Goal: Transaction & Acquisition: Purchase product/service

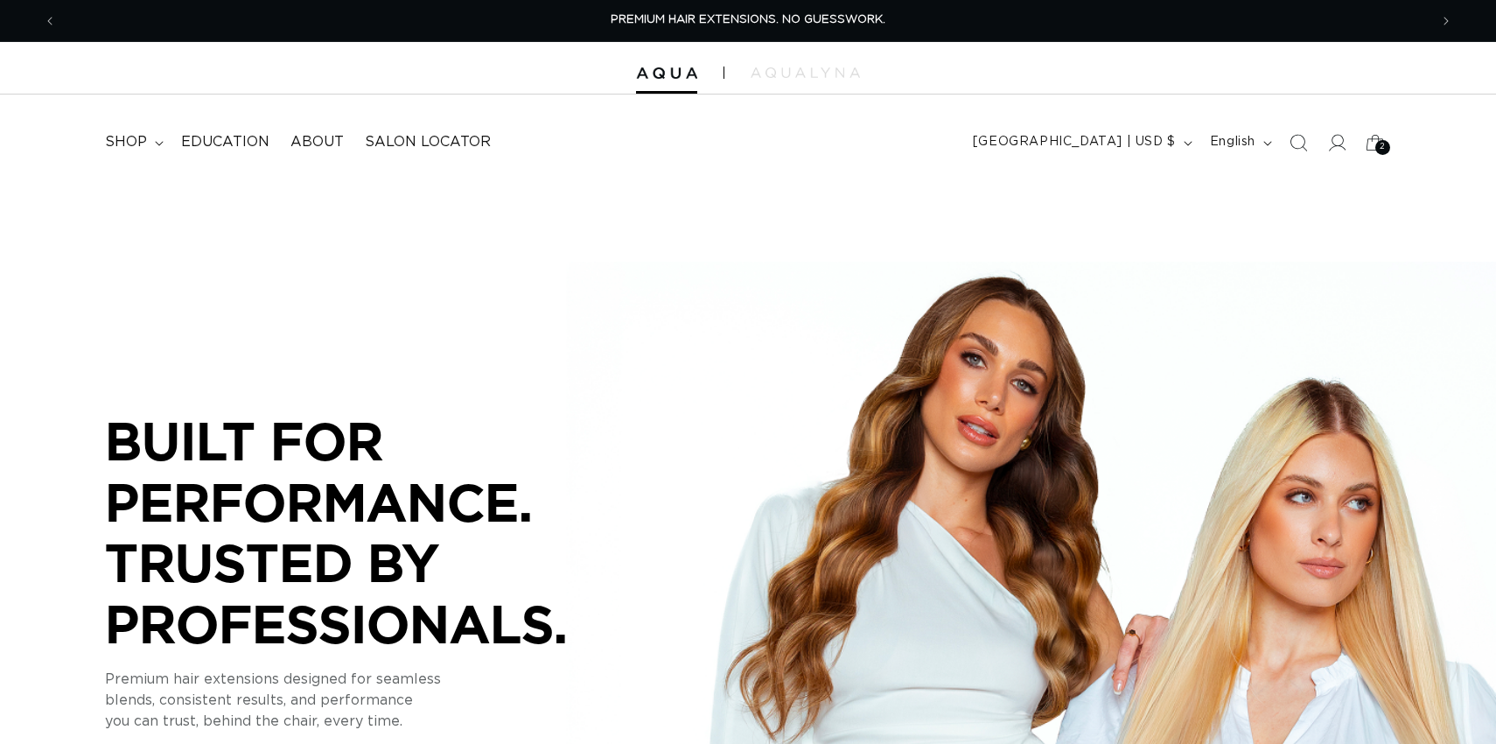
click at [115, 147] on span "shop" at bounding box center [126, 142] width 42 height 18
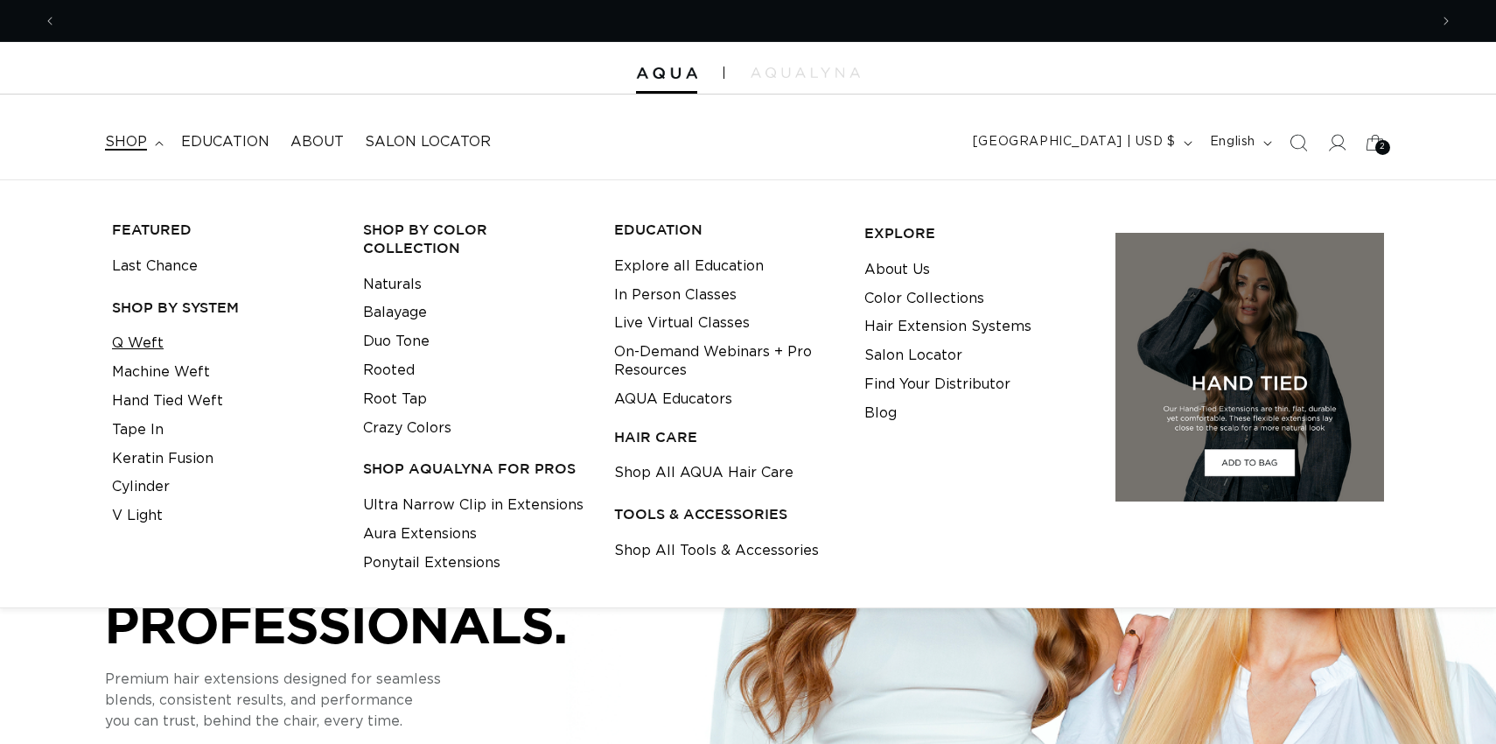
scroll to position [0, 1372]
click at [153, 345] on link "Q Weft" at bounding box center [138, 343] width 52 height 29
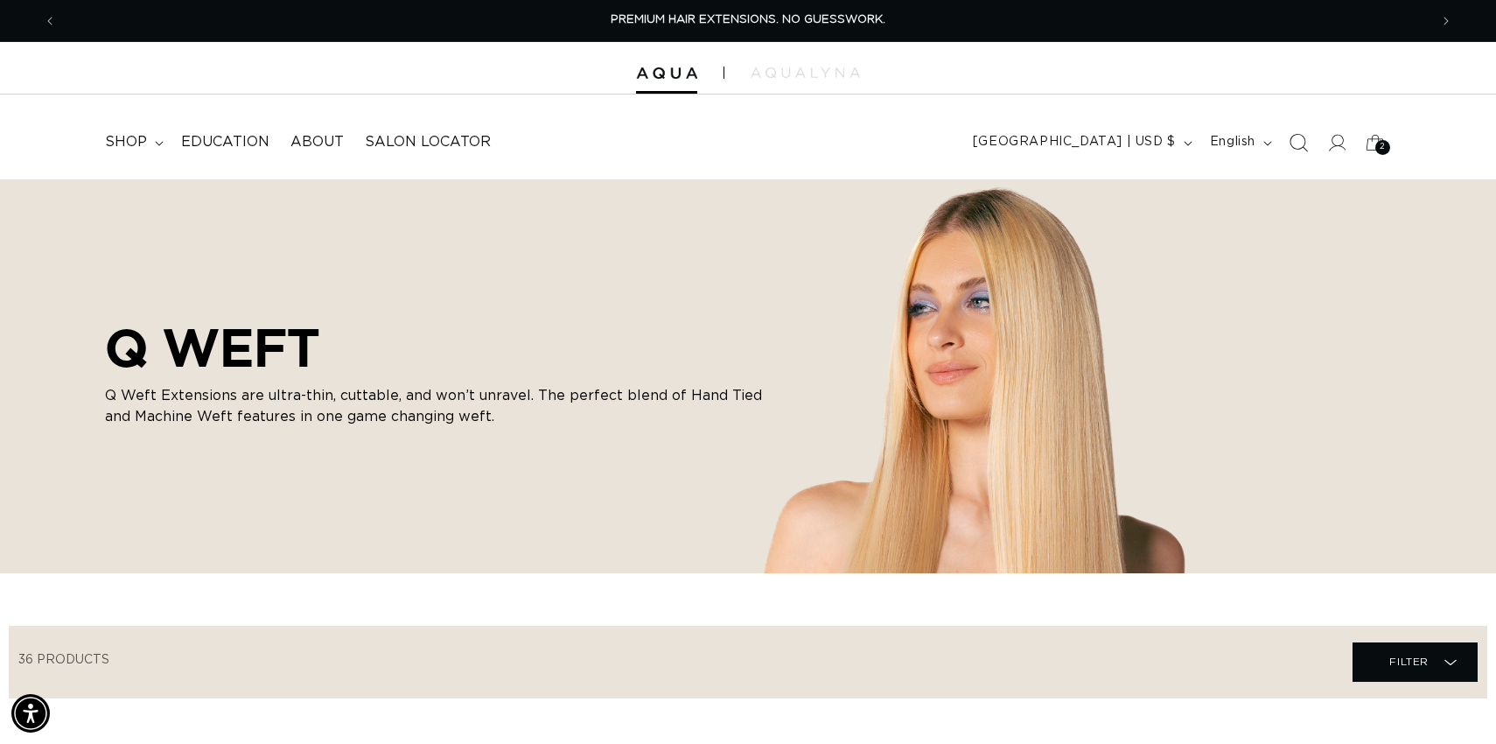
click at [1301, 141] on icon "Search" at bounding box center [1298, 142] width 18 height 18
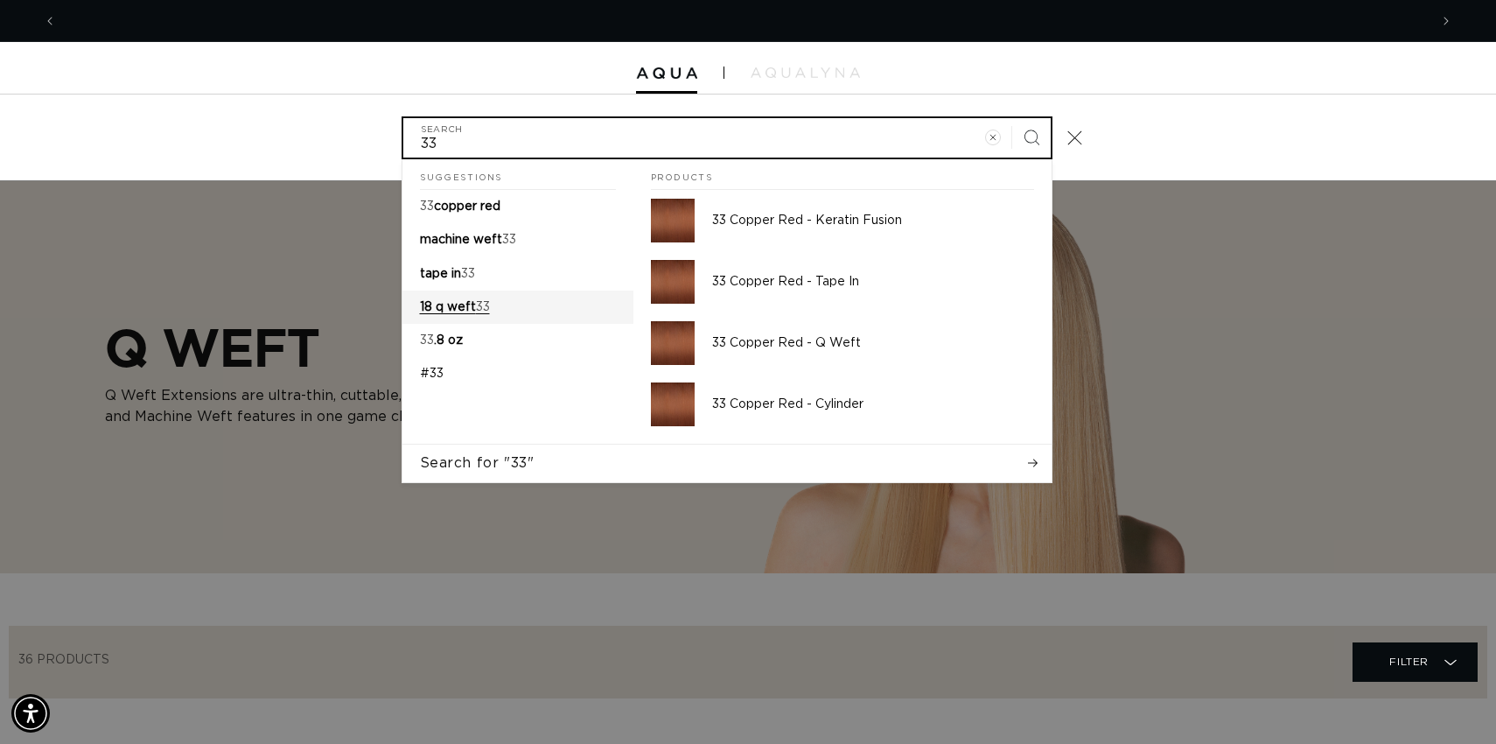
scroll to position [0, 2744]
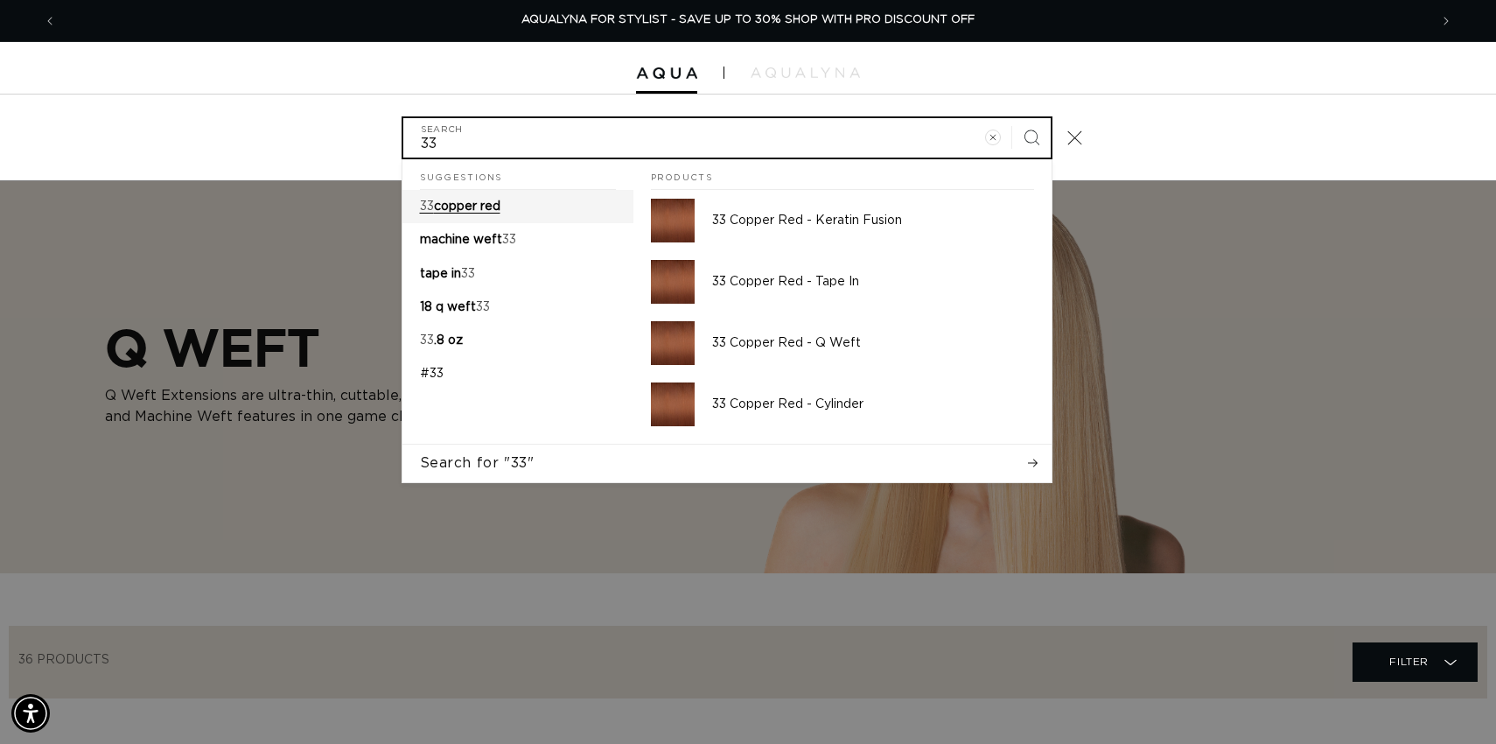
type input "33"
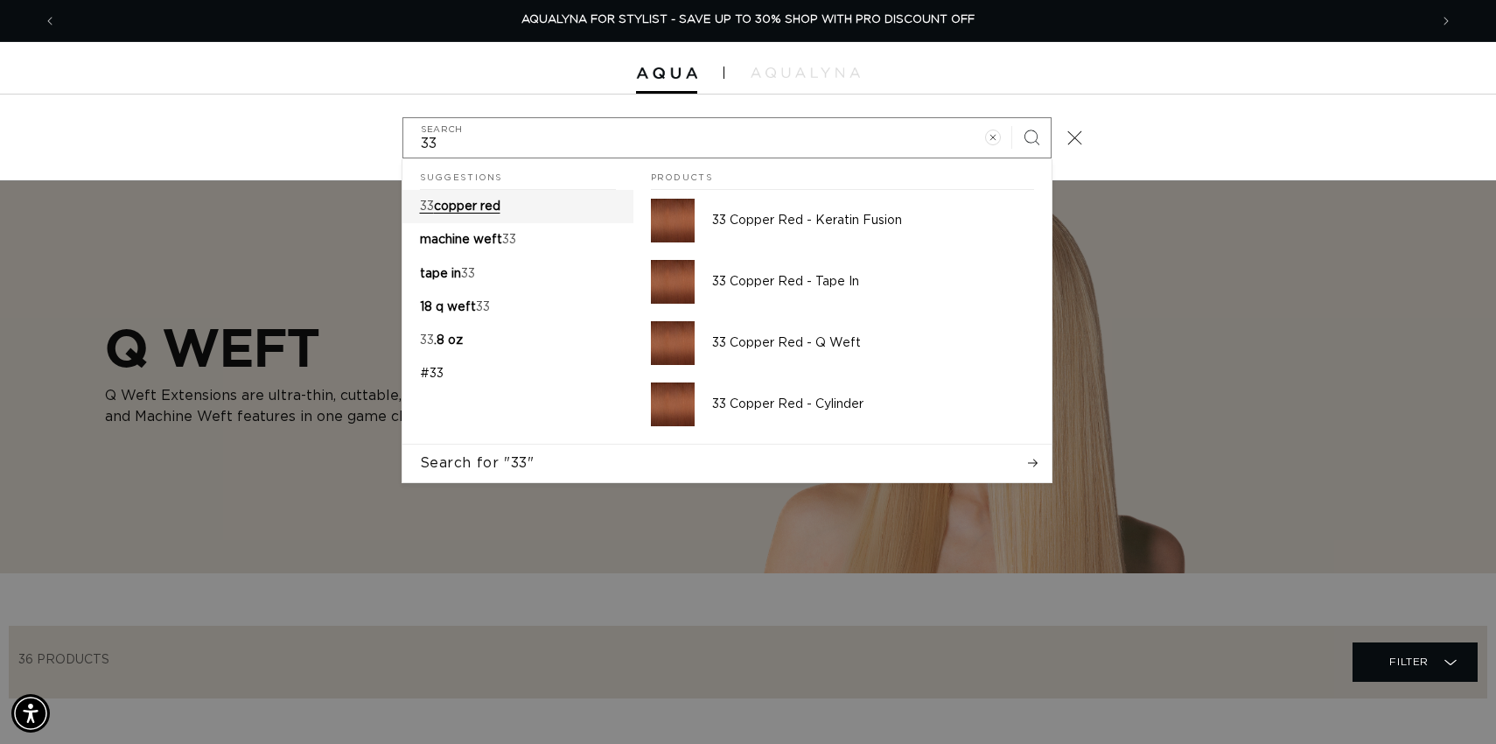
click at [460, 214] on p "33 copper red" at bounding box center [460, 207] width 81 height 16
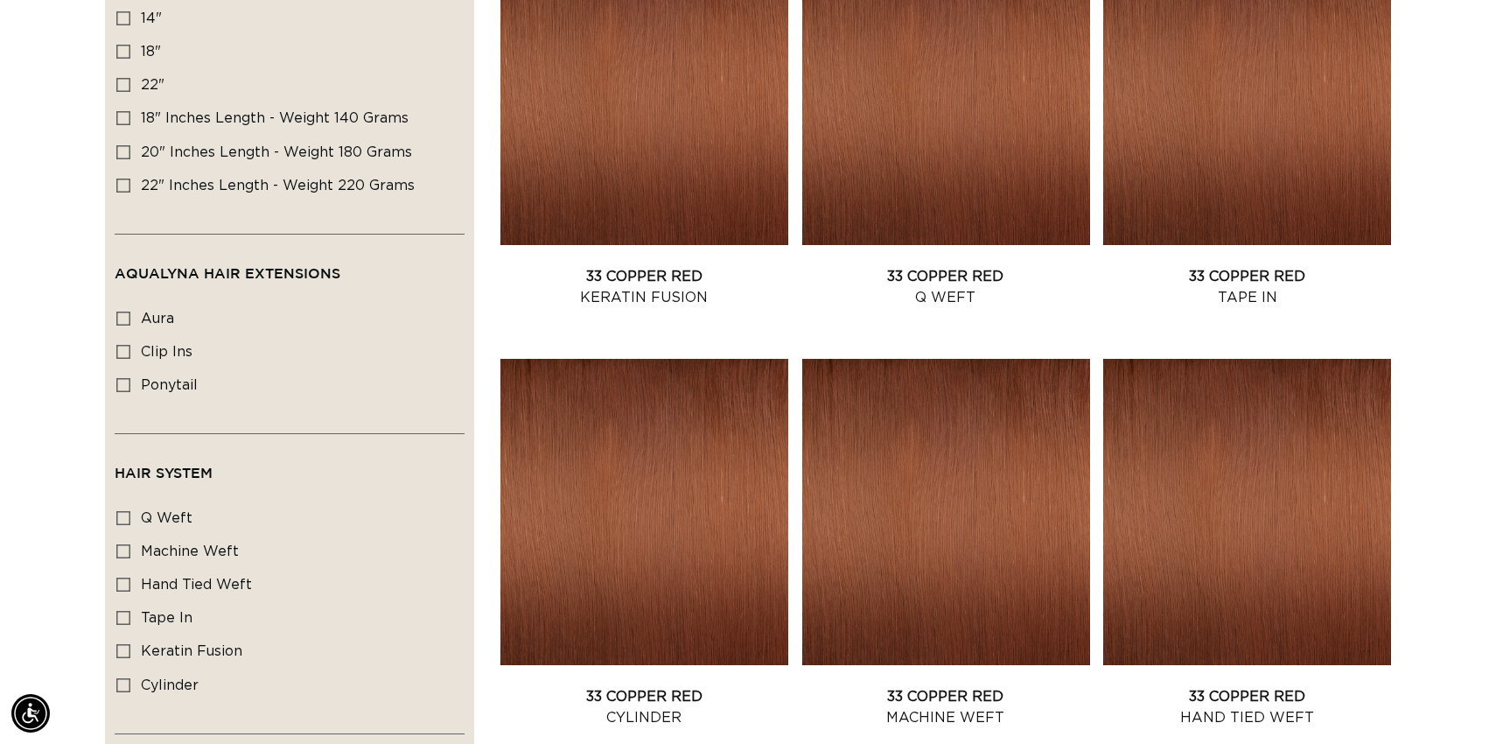
scroll to position [479, 0]
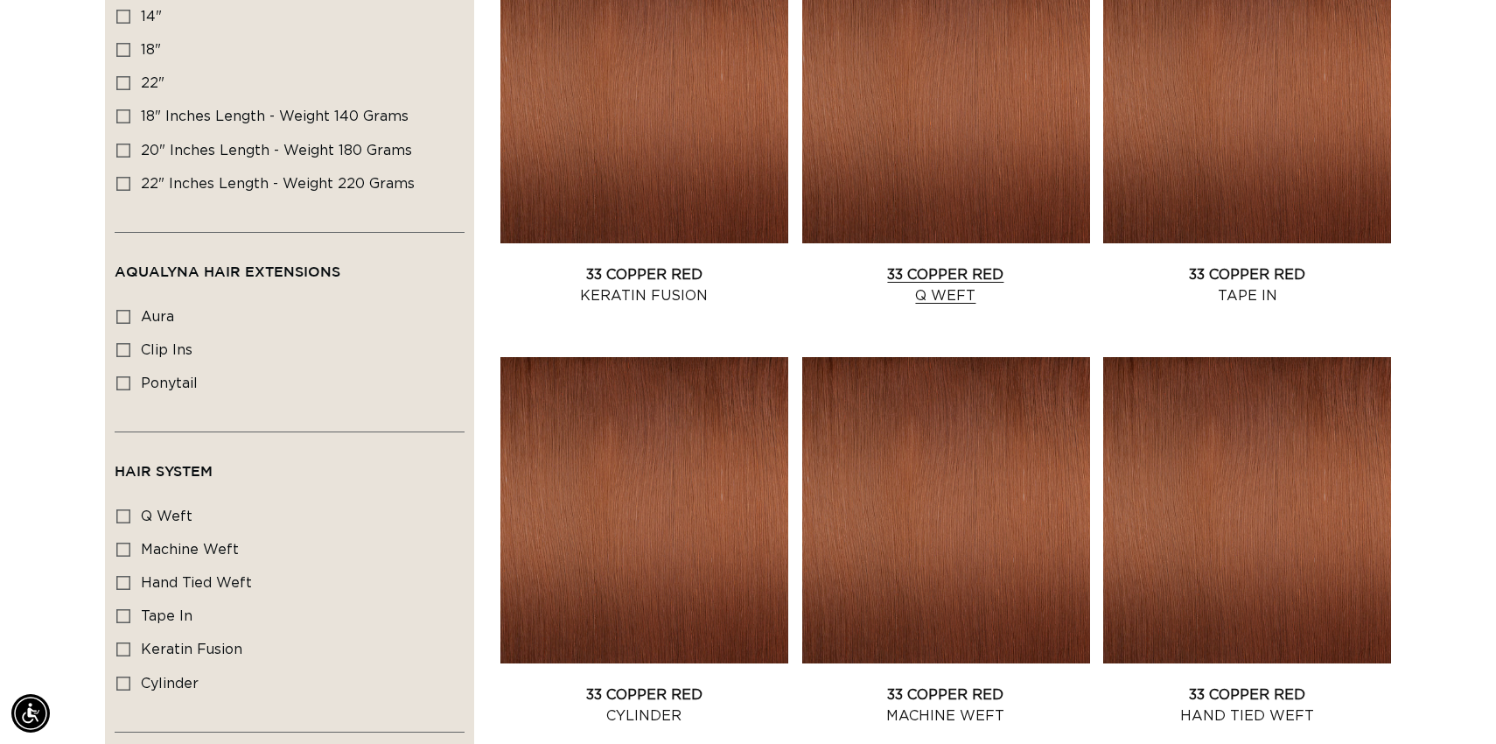
click at [1013, 264] on link "33 Copper Red Q Weft" at bounding box center [946, 285] width 288 height 42
click at [970, 684] on link "33 Copper Red Machine Weft" at bounding box center [946, 705] width 288 height 42
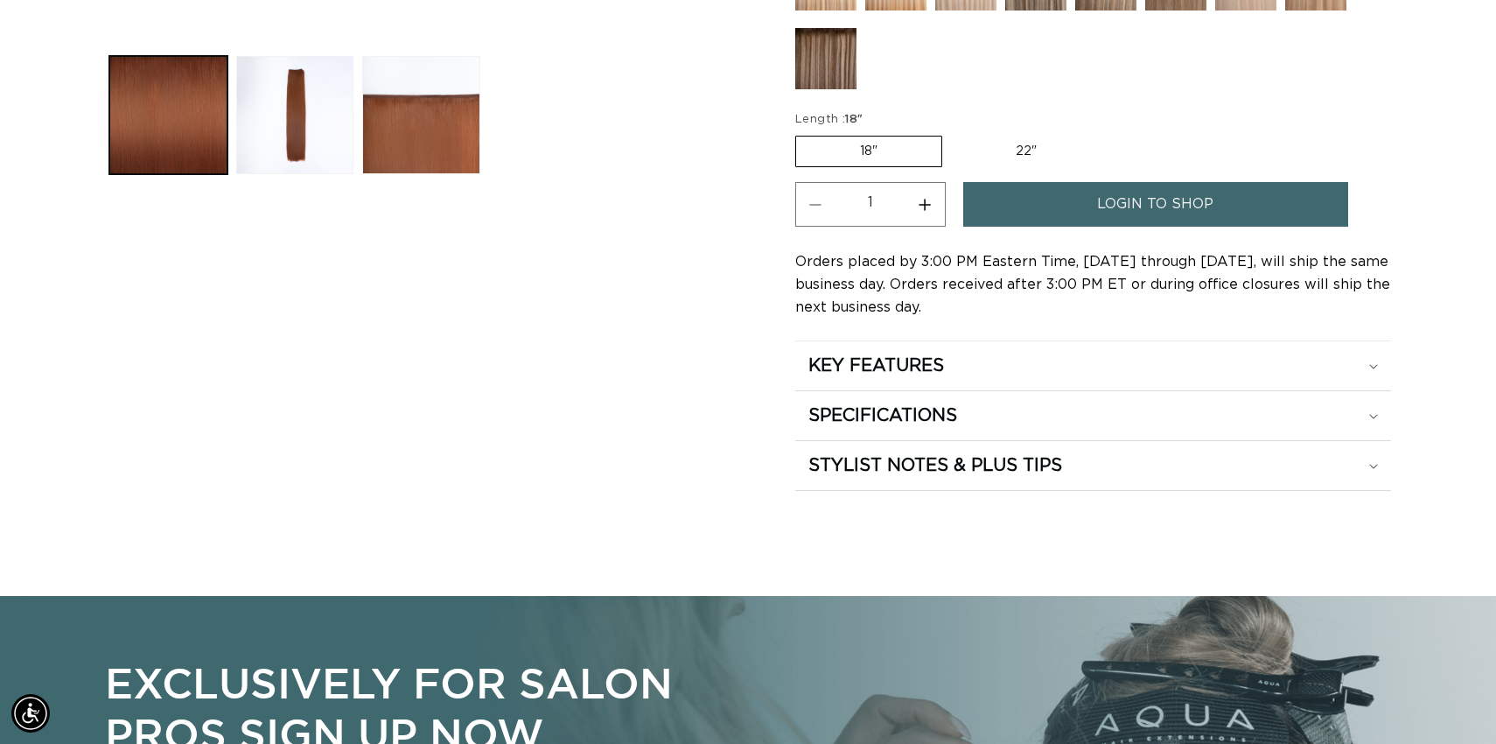
scroll to position [0, 1372]
click at [886, 142] on label "18" Variant sold out or unavailable" at bounding box center [868, 152] width 147 height 32
click at [801, 133] on input "18" Variant sold out or unavailable" at bounding box center [800, 132] width 1 height 1
